Goal: Find specific page/section: Find specific page/section

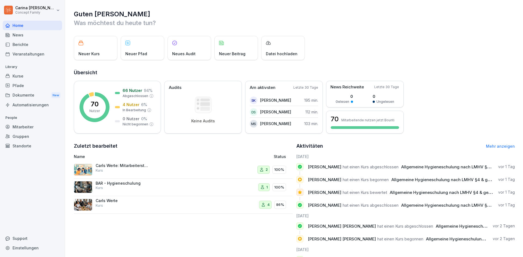
click at [20, 48] on div "Berichte" at bounding box center [32, 45] width 59 height 10
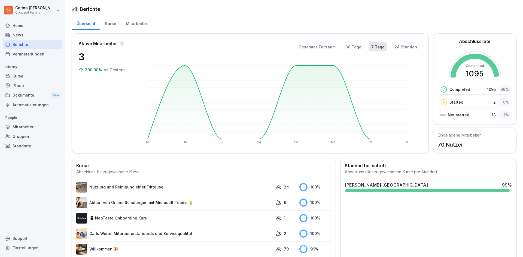
click at [142, 25] on div "Mitarbeiter" at bounding box center [136, 23] width 31 height 14
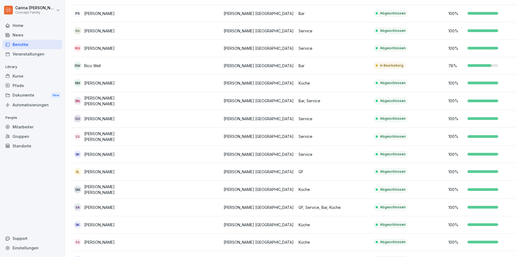
scroll to position [926, 0]
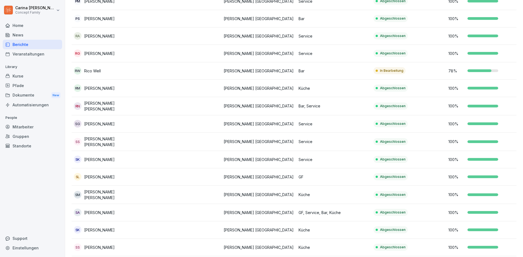
click at [230, 62] on td "[PERSON_NAME] [GEOGRAPHIC_DATA]" at bounding box center [259, 70] width 75 height 17
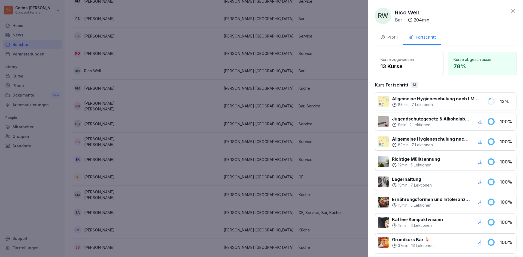
click at [478, 142] on icon "button" at bounding box center [480, 142] width 4 height 4
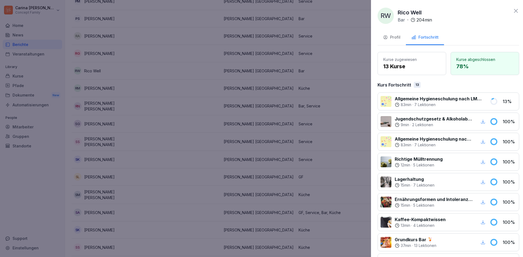
click at [240, 58] on div at bounding box center [261, 128] width 523 height 257
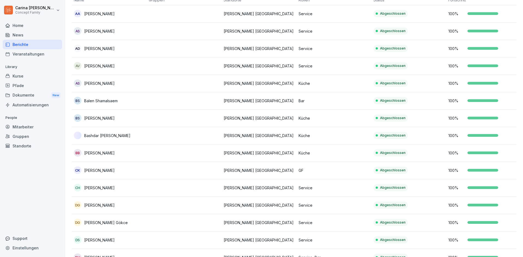
scroll to position [0, 0]
